Goal: Information Seeking & Learning: Learn about a topic

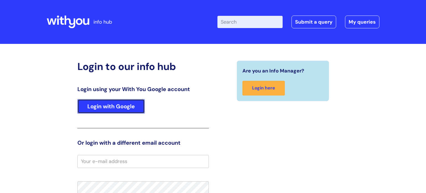
click at [128, 107] on link "Login with Google" at bounding box center [110, 106] width 67 height 14
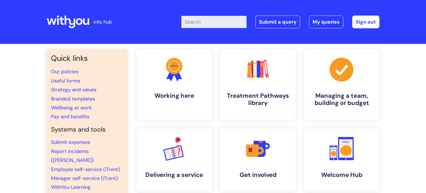
click at [228, 19] on input "Enter your search term here..." at bounding box center [214, 22] width 65 height 12
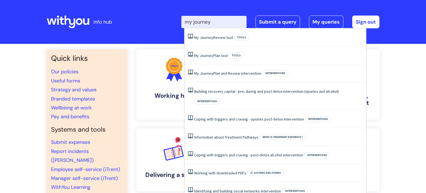
type input "my journey"
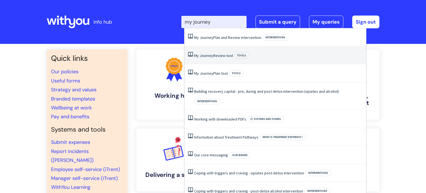
click at [243, 54] on span "Tools" at bounding box center [241, 55] width 15 height 6
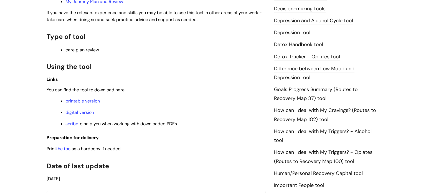
scroll to position [316, 0]
click at [84, 114] on link "digital version" at bounding box center [80, 112] width 29 height 6
